Goal: Information Seeking & Learning: Check status

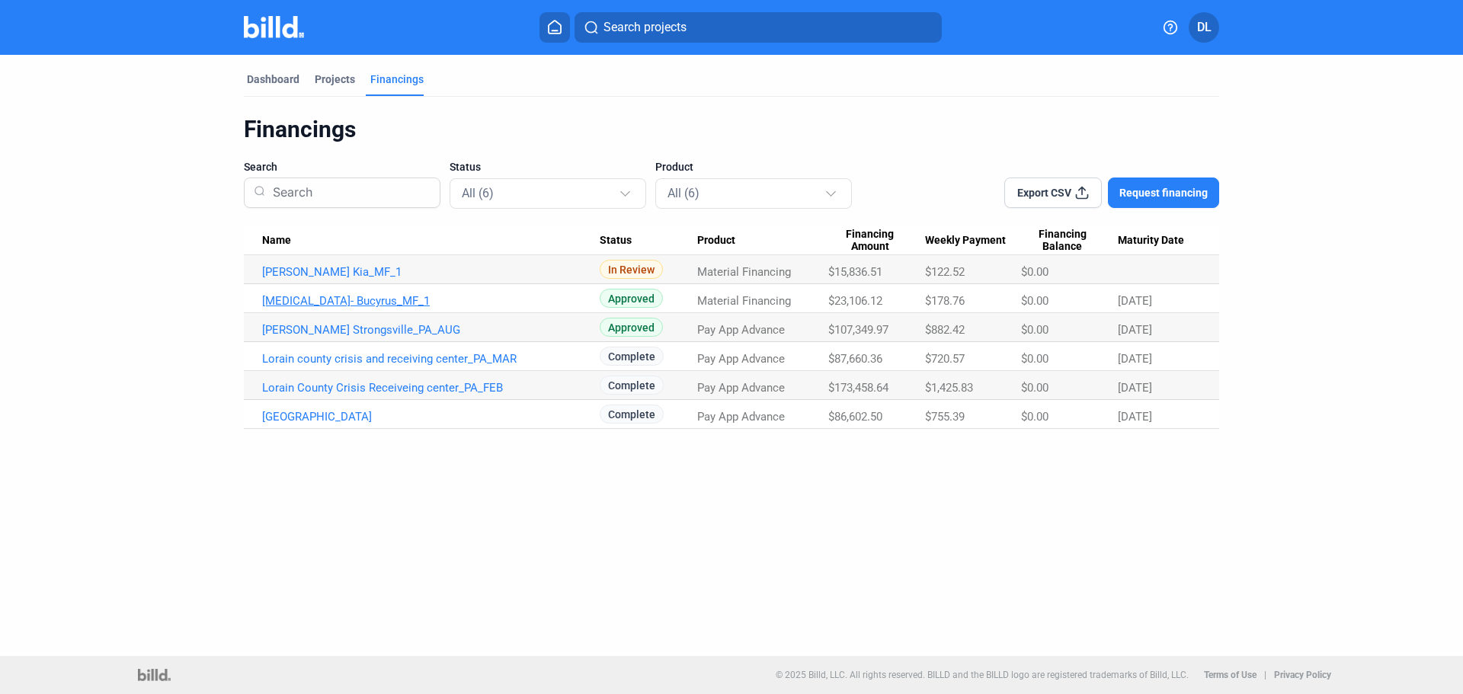
click at [341, 302] on link "[MEDICAL_DATA]- Bucyrus_MF_1" at bounding box center [431, 301] width 338 height 14
click at [267, 80] on div "Dashboard" at bounding box center [273, 79] width 53 height 15
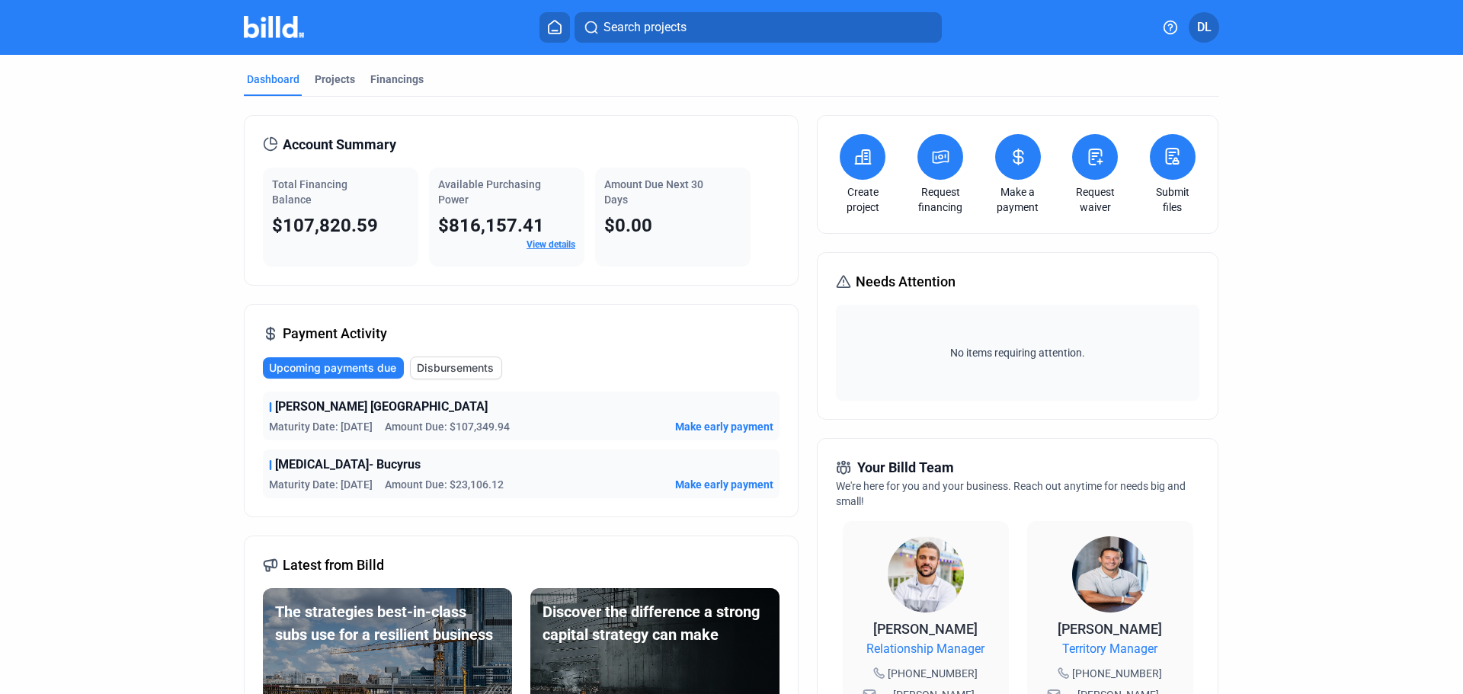
click at [565, 247] on link "View details" at bounding box center [550, 244] width 49 height 11
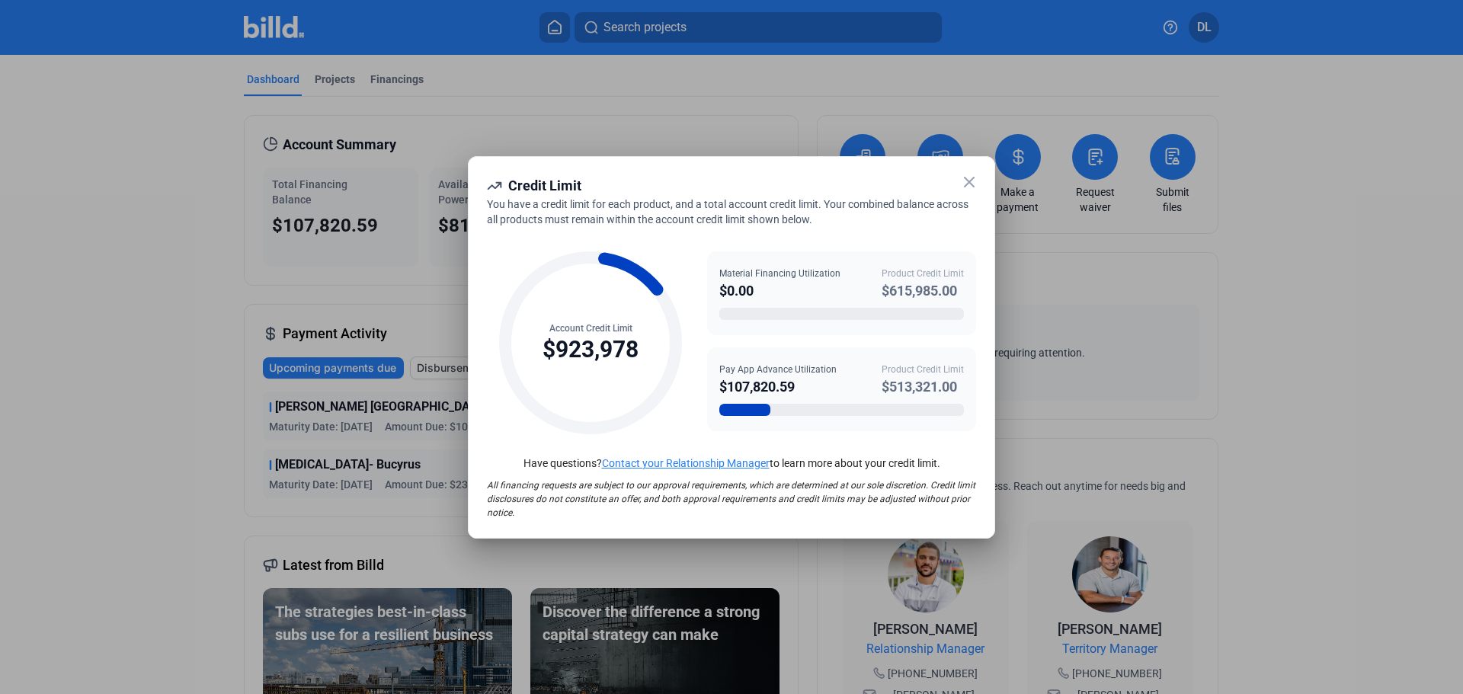
click at [968, 180] on icon at bounding box center [969, 182] width 18 height 18
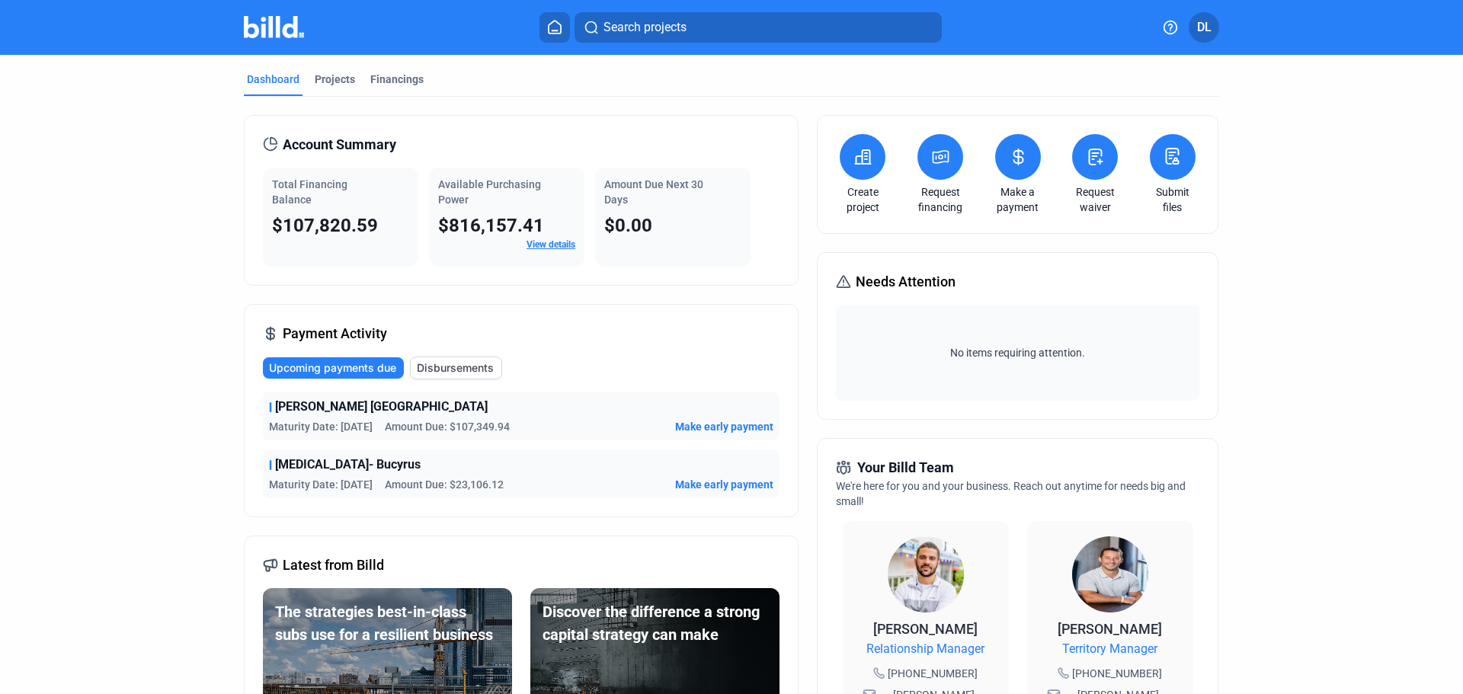
click at [280, 78] on div "Dashboard" at bounding box center [273, 79] width 53 height 15
